Goal: Information Seeking & Learning: Learn about a topic

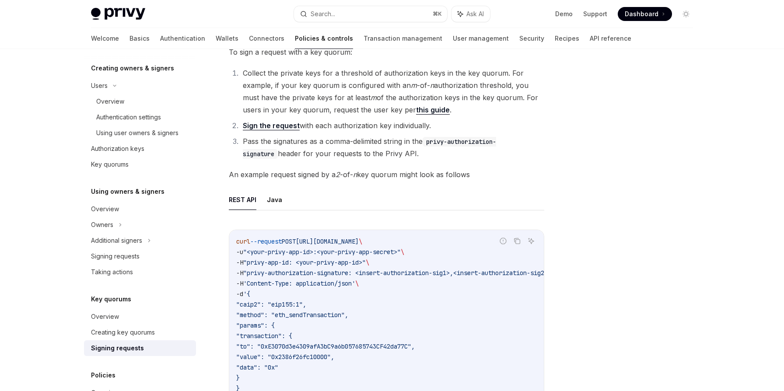
scroll to position [65, 0]
click at [122, 129] on div "Using user owners & signers" at bounding box center [137, 133] width 82 height 10
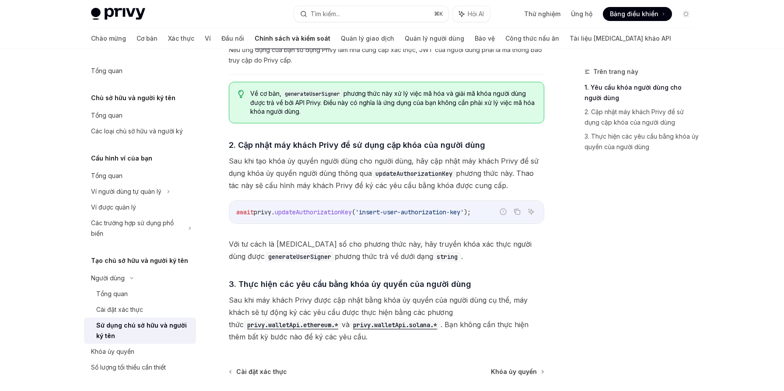
scroll to position [573, 0]
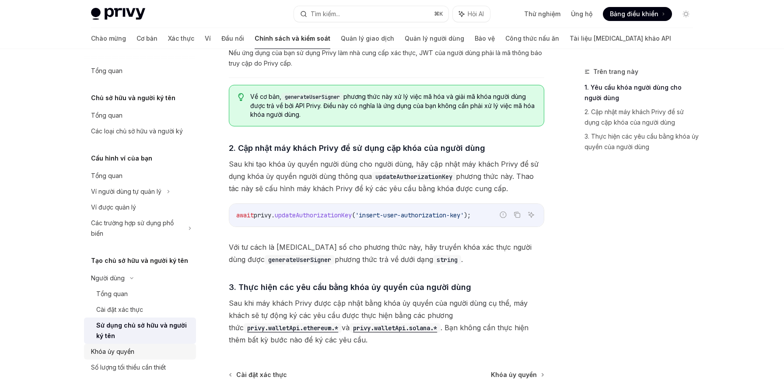
click at [106, 350] on font "Khóa ủy quyền" at bounding box center [112, 351] width 43 height 7
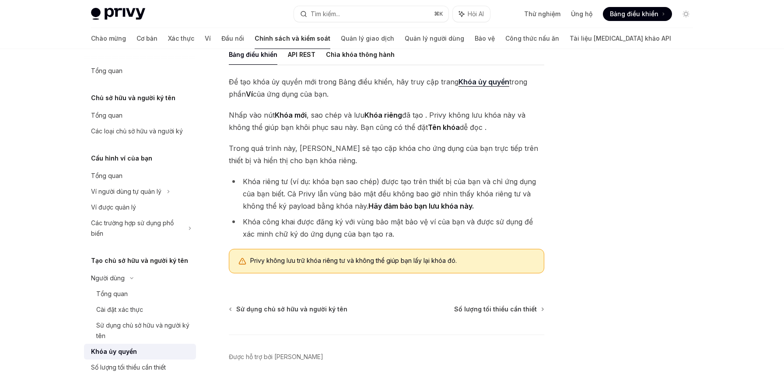
scroll to position [164, 0]
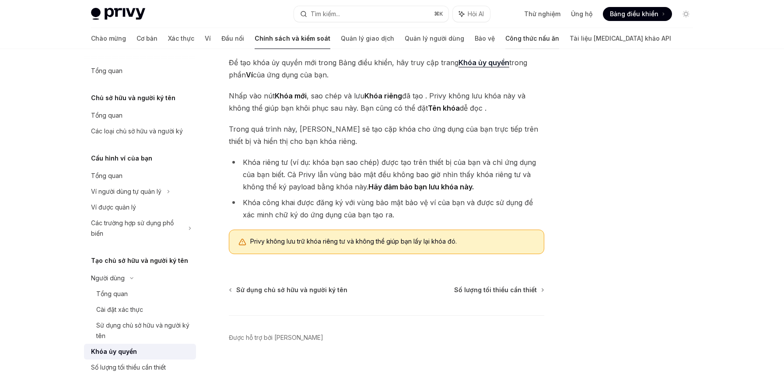
click at [505, 38] on font "Công thức nấu ăn" at bounding box center [532, 38] width 54 height 7
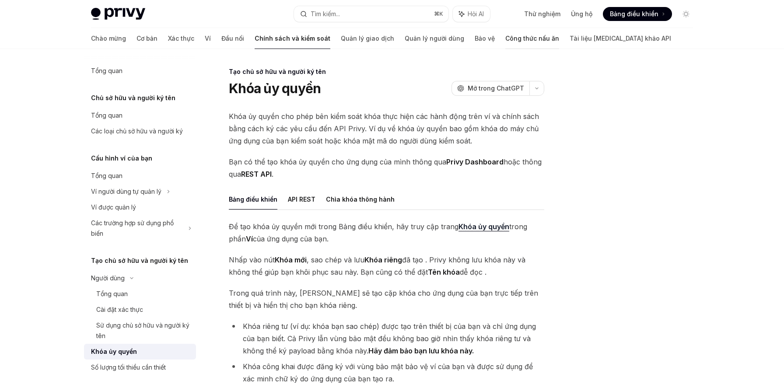
type textarea "*"
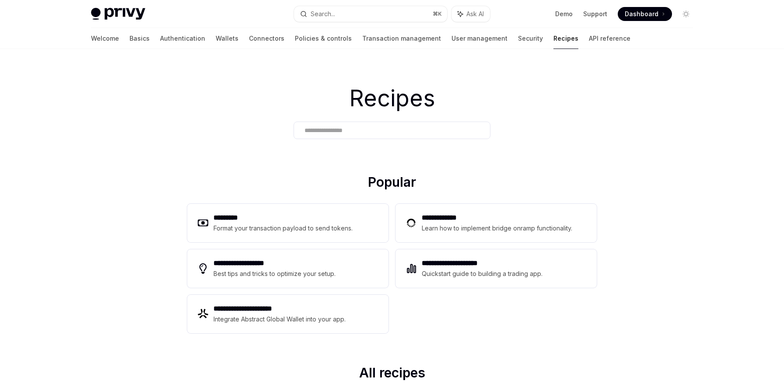
click at [335, 14] on div "Search..." at bounding box center [323, 14] width 24 height 10
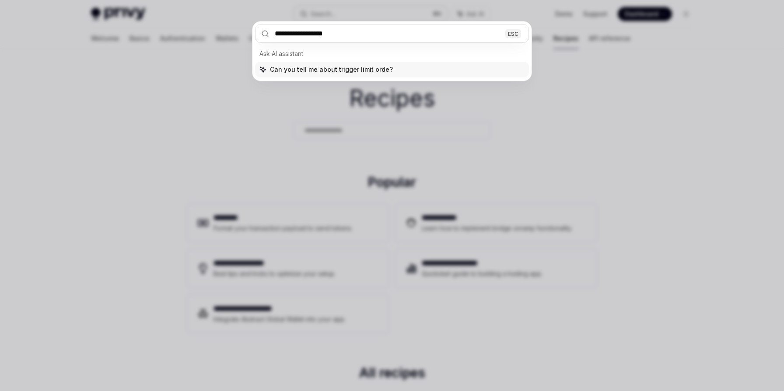
type input "**********"
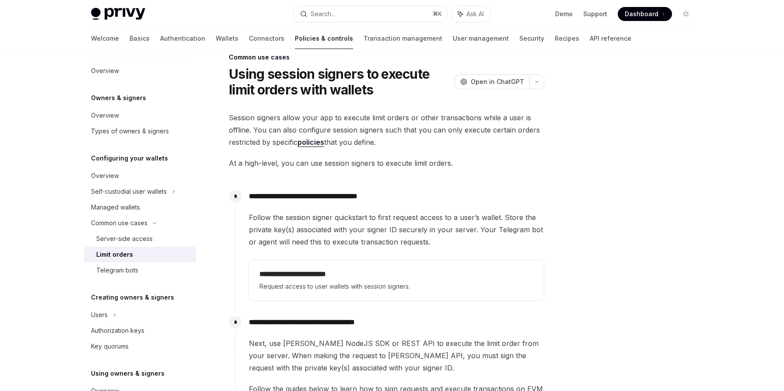
scroll to position [20, 0]
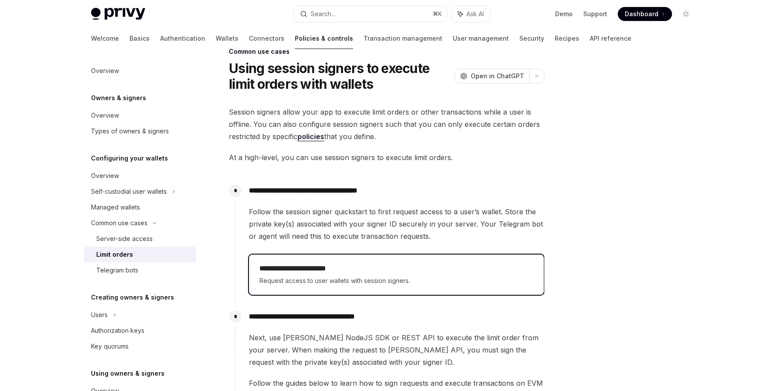
click at [300, 266] on h2 "**********" at bounding box center [396, 268] width 274 height 10
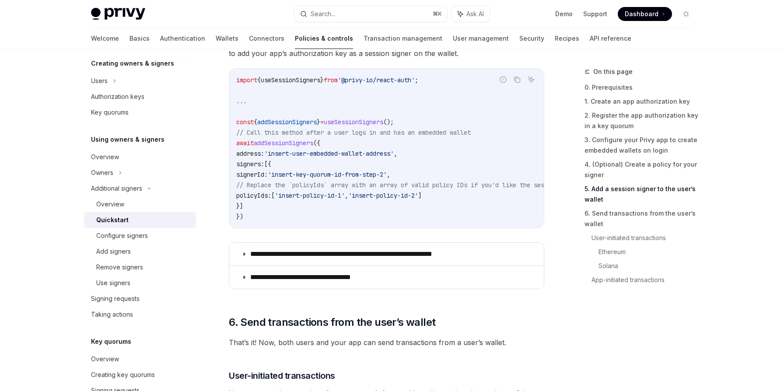
scroll to position [1492, 0]
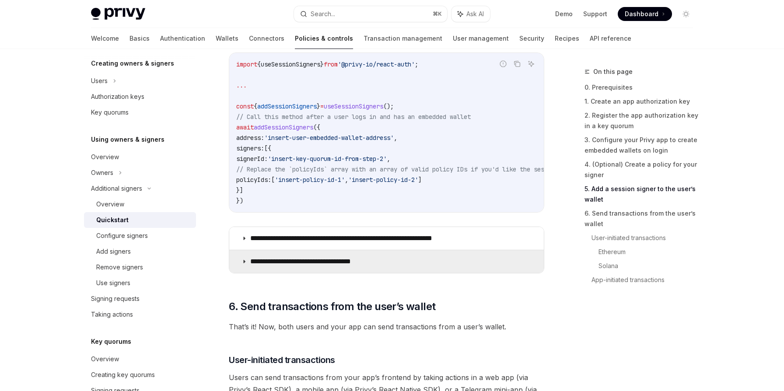
click at [377, 267] on summary "**********" at bounding box center [386, 261] width 314 height 23
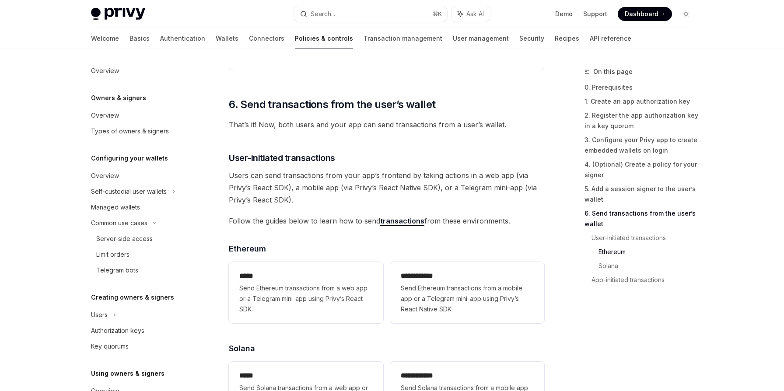
type textarea "*"
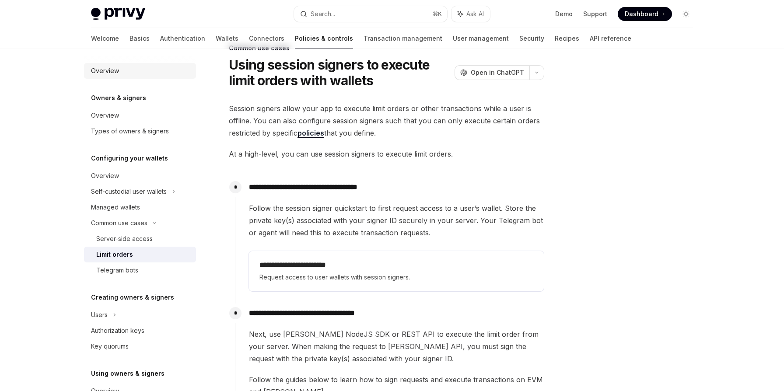
scroll to position [20, 0]
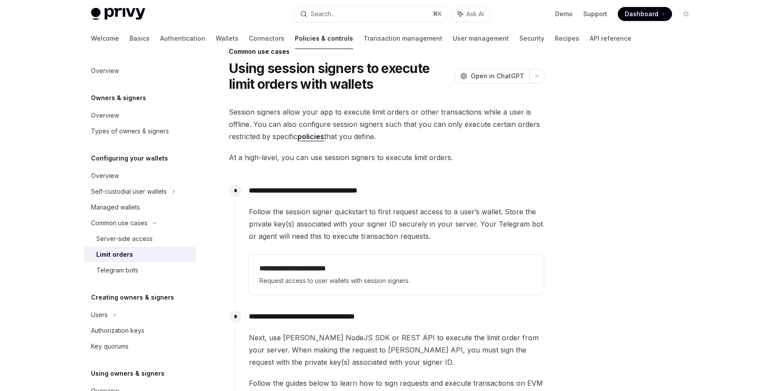
click at [626, 180] on div at bounding box center [633, 228] width 133 height 325
